Goal: Download file/media

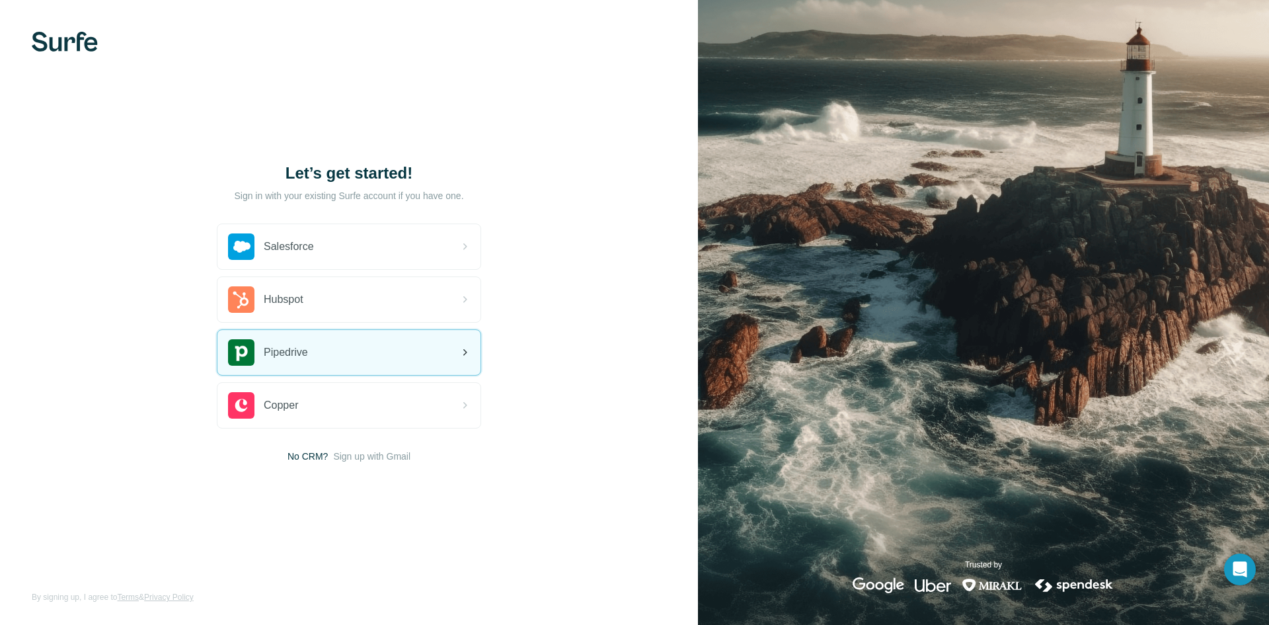
click at [377, 354] on div "Pipedrive" at bounding box center [348, 352] width 263 height 45
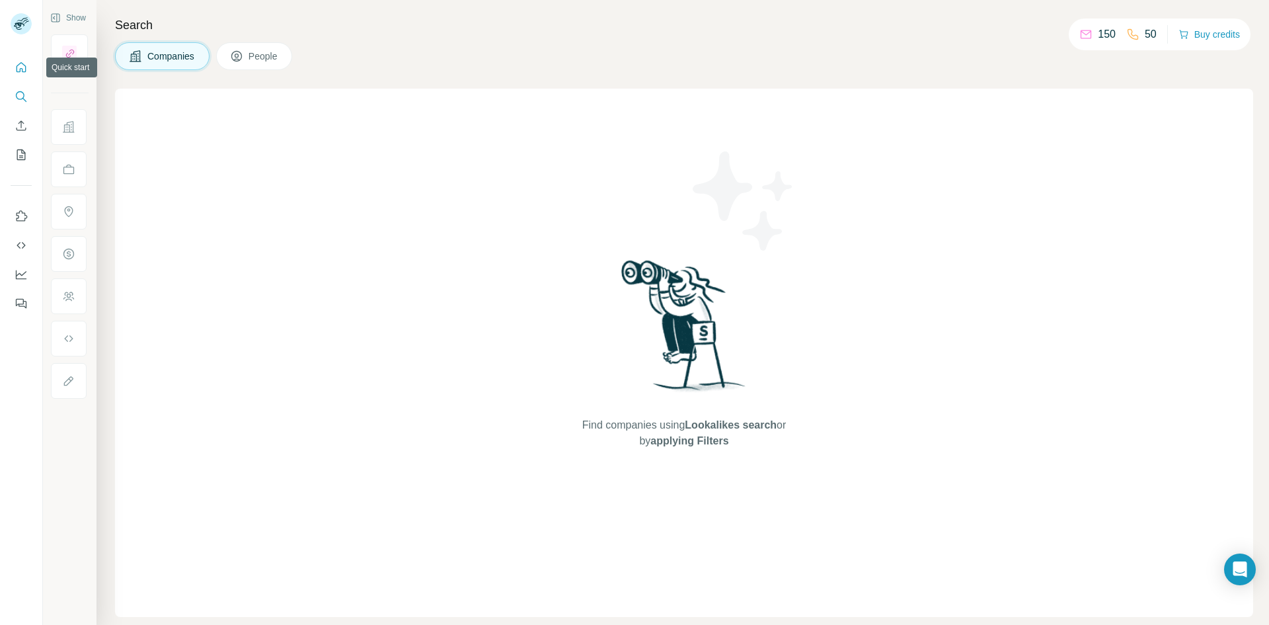
click at [25, 75] on button "Quick start" at bounding box center [21, 68] width 21 height 24
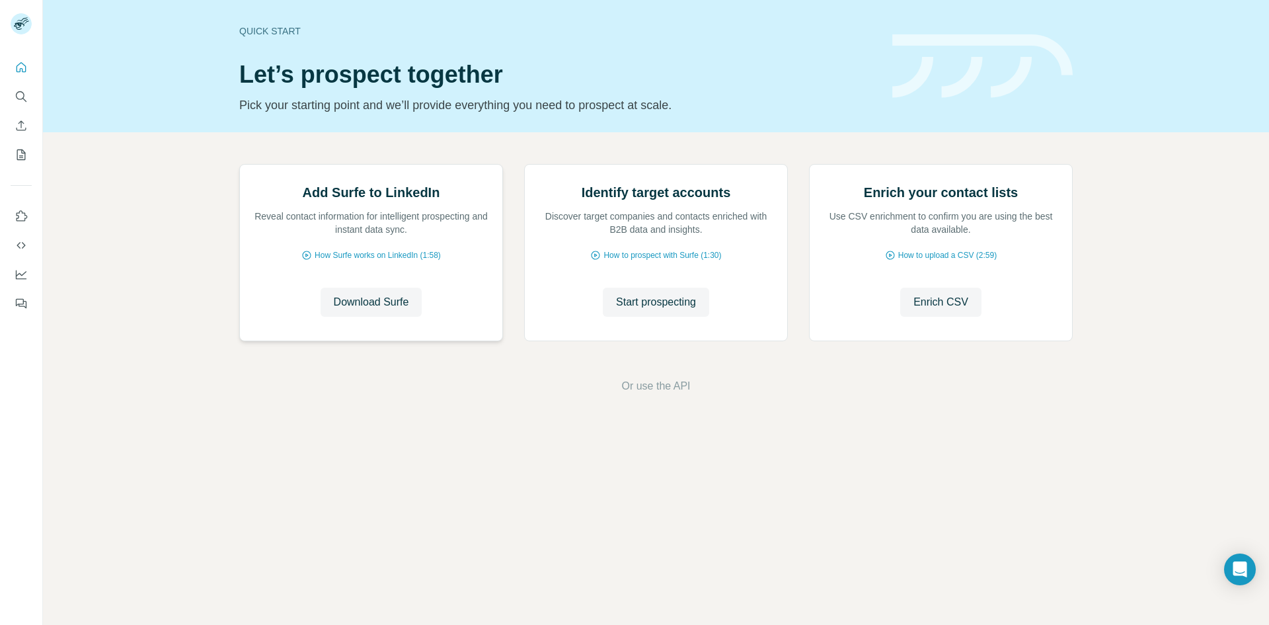
click at [352, 327] on div "Add Surfe to LinkedIn Reveal contact information for intelligent prospecting an…" at bounding box center [371, 253] width 262 height 176
click at [397, 317] on button "Download Surfe" at bounding box center [372, 302] width 102 height 29
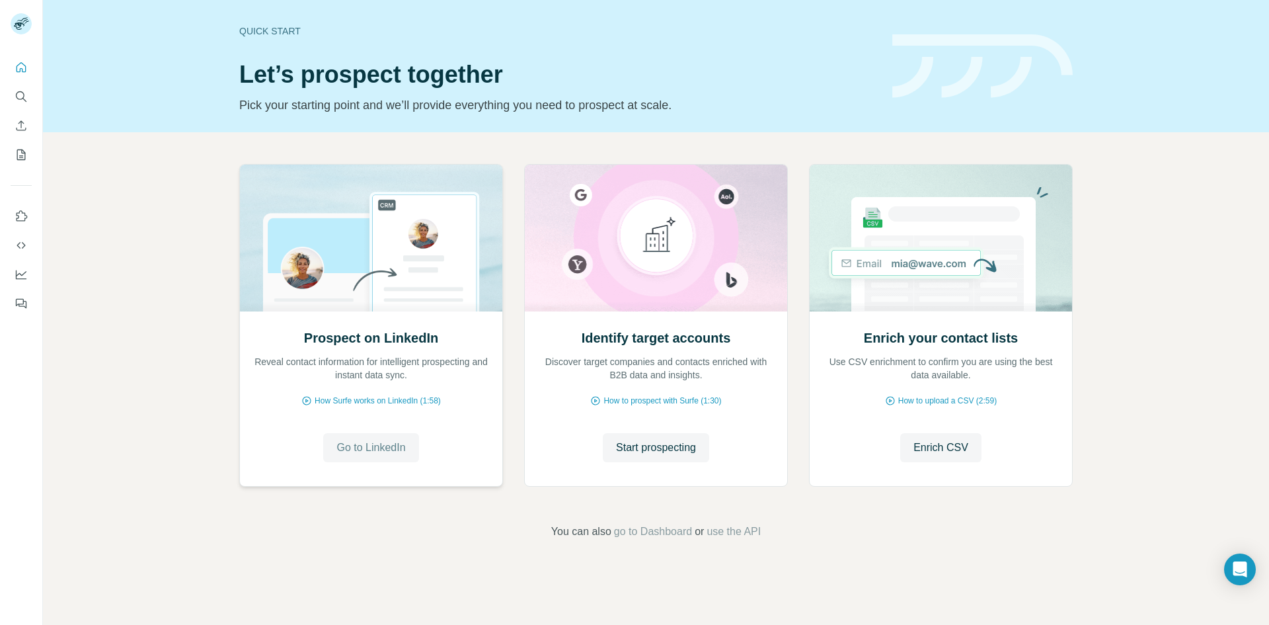
click at [391, 445] on span "Go to LinkedIn" at bounding box center [370, 448] width 69 height 16
